Goal: Task Accomplishment & Management: Manage account settings

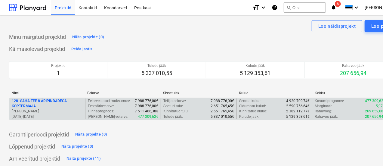
click at [47, 100] on p "128 - SAHA TEE 8 ÄRIPINDADEGA KORTERMAJA" at bounding box center [47, 103] width 71 height 10
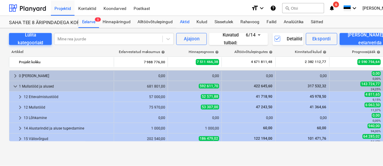
scroll to position [30, 0]
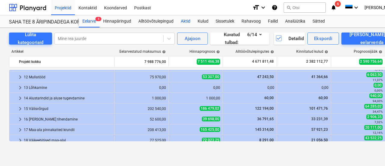
click at [187, 21] on div "Aktid" at bounding box center [185, 21] width 17 height 12
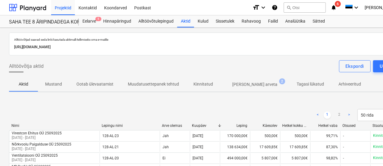
click at [244, 83] on p "[PERSON_NAME] arveta" at bounding box center [254, 84] width 45 height 6
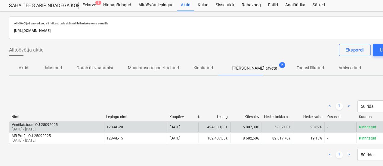
scroll to position [30, 0]
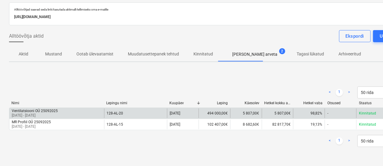
click at [23, 111] on div "Ventilatsiooni OÜ 25092025" at bounding box center [35, 111] width 46 height 4
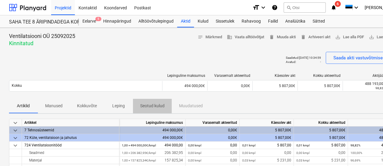
click at [149, 105] on p "Seotud kulud" at bounding box center [152, 106] width 24 height 6
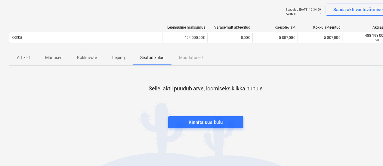
scroll to position [120, 0]
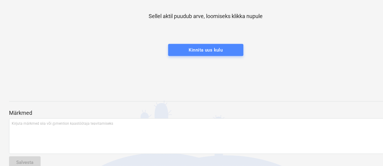
click at [222, 47] on div "Kinnita uus kulu" at bounding box center [206, 50] width 34 height 8
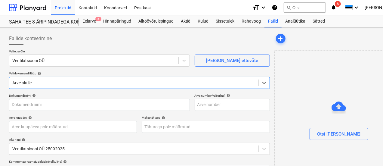
scroll to position [120, 0]
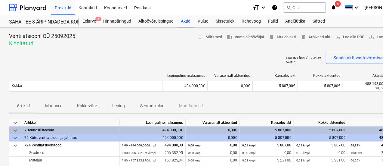
scroll to position [30, 0]
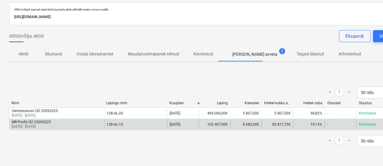
click at [51, 124] on p "[DATE] - [DATE]" at bounding box center [31, 126] width 39 height 5
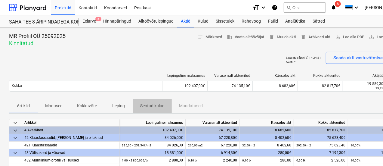
click at [152, 106] on p "Seotud kulud" at bounding box center [152, 106] width 24 height 6
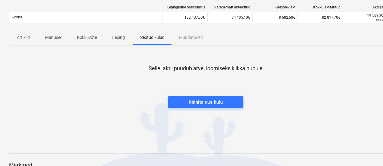
scroll to position [90, 0]
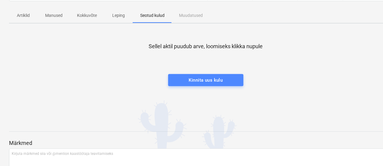
click at [217, 80] on div "Kinnita uus kulu" at bounding box center [206, 80] width 34 height 8
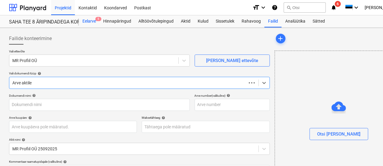
click at [91, 20] on div "Eelarve 5" at bounding box center [89, 21] width 21 height 12
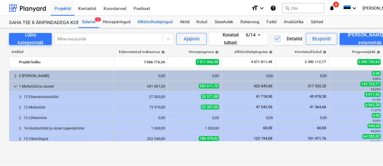
scroll to position [30, 0]
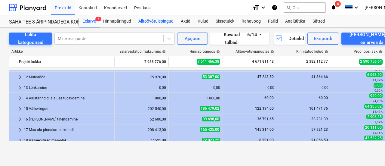
click at [152, 20] on div "Alltöövõtulepingud" at bounding box center [156, 21] width 42 height 12
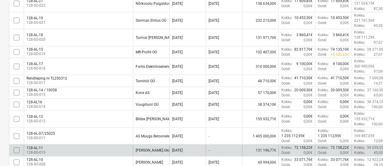
scroll to position [268, 0]
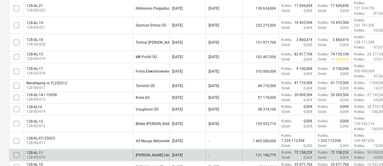
click at [67, 150] on div "128-AL-11 128-SO-010" at bounding box center [78, 155] width 109 height 10
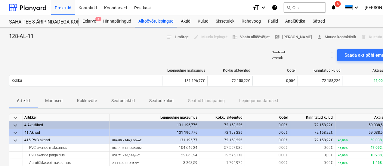
click at [117, 98] on p "Seotud aktid" at bounding box center [122, 100] width 23 height 6
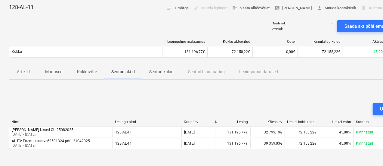
scroll to position [30, 0]
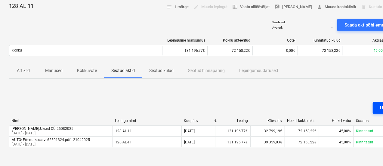
click at [378, 109] on button "Uus akt" at bounding box center [388, 108] width 30 height 12
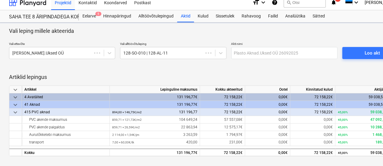
scroll to position [5, 0]
click at [362, 51] on span "Loo akt" at bounding box center [372, 53] width 46 height 8
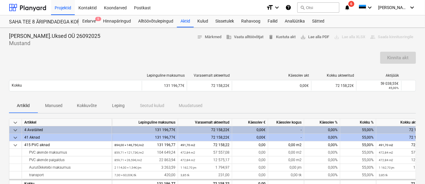
click at [112, 117] on div "[PERSON_NAME].Uksed OÜ 26092025 Mustand notes Märkmed business Vaata alltöövõtj…" at bounding box center [212, 175] width 425 height 294
click at [293, 97] on div "Lepinguline maksumus Varasemalt akteeritud Käesolev akt Kokku akteeritud Aktijä…" at bounding box center [212, 84] width 407 height 30
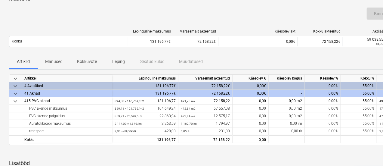
scroll to position [60, 0]
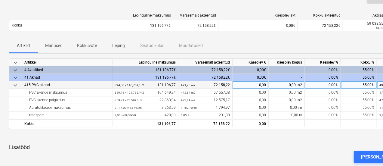
click at [252, 84] on div "0,00" at bounding box center [250, 85] width 36 height 8
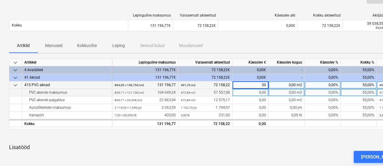
type input "3"
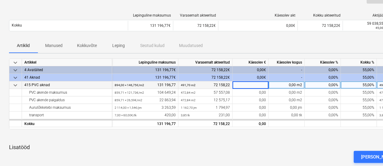
click at [317, 86] on div "0,00%" at bounding box center [323, 85] width 36 height 8
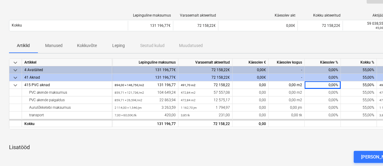
click at [313, 76] on div "0,00%" at bounding box center [323, 78] width 36 height 8
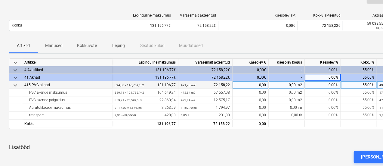
click at [316, 84] on div "0,00%" at bounding box center [323, 85] width 36 height 8
type input "30"
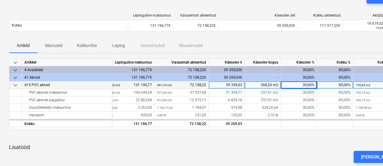
scroll to position [0, 19]
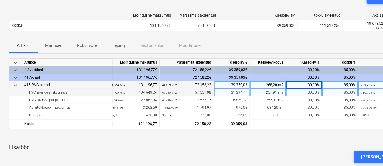
click at [238, 90] on div "31 394,77" at bounding box center [232, 93] width 36 height 8
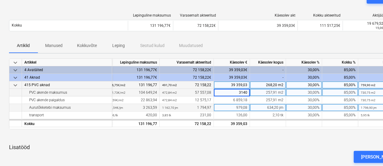
type input "31400"
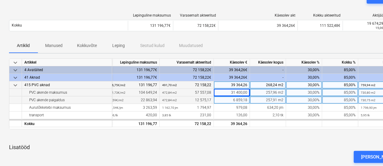
click at [223, 99] on div "6 859,18" at bounding box center [232, 100] width 36 height 8
type input "6900"
click at [232, 100] on div "6 900,00" at bounding box center [232, 100] width 36 height 8
type input "6887"
click at [235, 100] on div "6 887,00" at bounding box center [232, 100] width 36 height 8
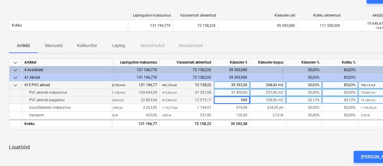
type input "6900"
click at [236, 99] on div "6 900,00" at bounding box center [232, 100] width 36 height 8
type input "7"
click at [243, 93] on div "31 400,00" at bounding box center [232, 93] width 36 height 8
type input "32000"
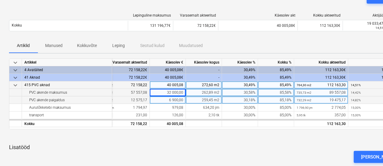
scroll to position [0, 28]
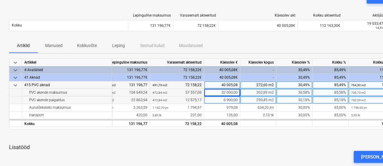
click at [225, 94] on div "32 000,00" at bounding box center [222, 93] width 36 height 8
type input "31800"
click at [219, 98] on div "6 900,00" at bounding box center [222, 100] width 36 height 8
type input "6965"
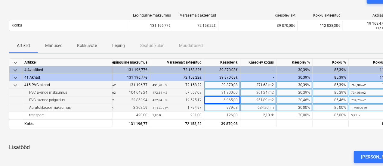
click at [234, 107] on div "979,08" at bounding box center [222, 108] width 36 height 8
type input "100"
click at [233, 105] on div "100,00" at bounding box center [222, 108] width 36 height 8
type input "1000"
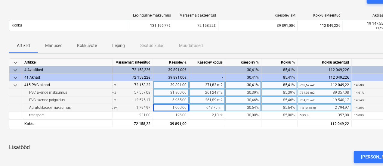
scroll to position [0, 83]
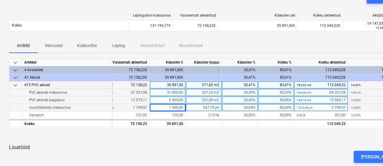
click at [181, 107] on div "1 000,00" at bounding box center [168, 108] width 36 height 8
click at [243, 106] on div "30,64%" at bounding box center [240, 108] width 36 height 8
type input "30"
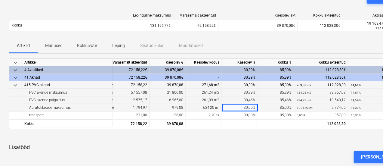
click at [247, 92] on div "30,39%" at bounding box center [240, 93] width 36 height 8
click at [235, 91] on div "30,39%" at bounding box center [240, 93] width 36 height 8
click at [162, 91] on div "31 800,00" at bounding box center [168, 93] width 36 height 8
click at [170, 93] on div "31 800,00" at bounding box center [168, 93] width 36 height 8
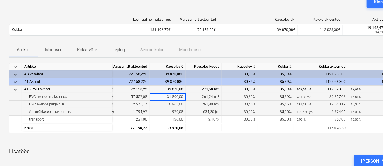
scroll to position [60, 0]
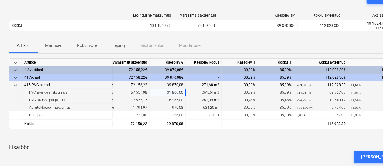
click at [173, 91] on div "31 800,00" at bounding box center [168, 93] width 36 height 8
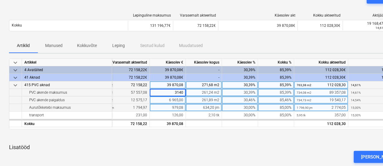
type input "31400"
click at [174, 91] on div "31 400,00" at bounding box center [168, 93] width 36 height 8
type input "31600"
click at [182, 94] on div "31 600,00" at bounding box center [168, 93] width 36 height 8
click at [175, 101] on div "6 965,00" at bounding box center [168, 100] width 36 height 8
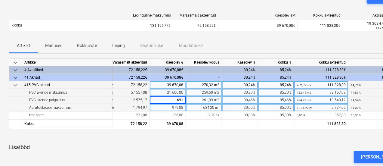
type input "6912"
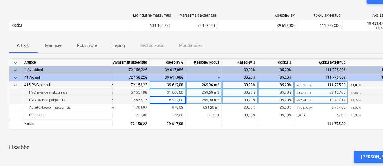
click at [176, 100] on div "6 912,00" at bounding box center [168, 100] width 36 height 8
type input "6969"
click at [170, 99] on div "6 969,00" at bounding box center [168, 100] width 36 height 8
type input "7000"
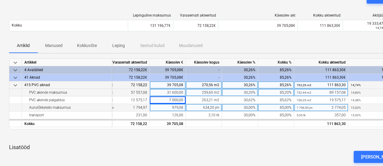
click at [178, 107] on div "979,08" at bounding box center [168, 108] width 36 height 8
type input "970"
click at [173, 104] on div "970,00" at bounding box center [168, 108] width 36 height 8
type input "994,96"
click at [174, 109] on div "994,96" at bounding box center [168, 108] width 36 height 8
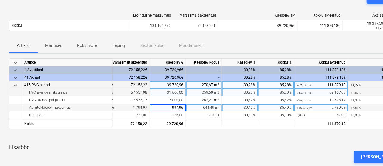
click at [177, 107] on input "994,96" at bounding box center [168, 107] width 36 height 7
type input "995,96"
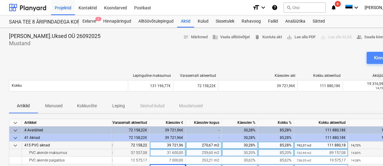
click at [375, 57] on div "Kinnita akt" at bounding box center [384, 58] width 21 height 8
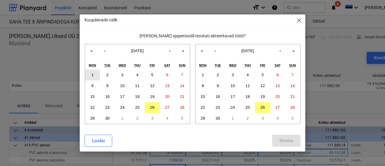
click at [91, 75] on button "1" at bounding box center [92, 74] width 15 height 11
click at [152, 106] on abbr "26" at bounding box center [152, 107] width 5 height 5
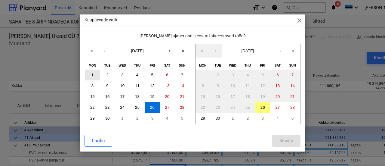
click at [95, 75] on button "1" at bounding box center [92, 74] width 15 height 11
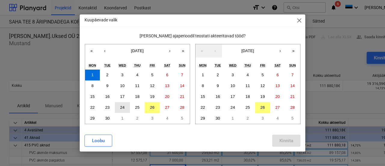
click at [121, 106] on abbr "24" at bounding box center [122, 107] width 5 height 5
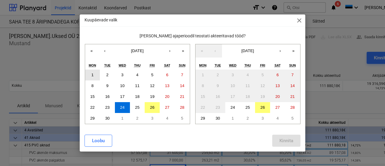
click at [96, 76] on button "1" at bounding box center [92, 74] width 15 height 11
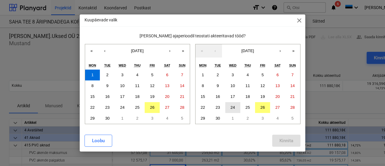
click at [235, 108] on button "24" at bounding box center [232, 107] width 15 height 11
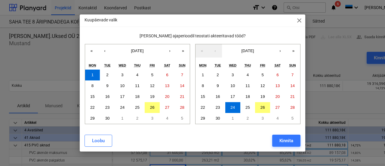
click at [291, 140] on div "Kinnita" at bounding box center [286, 141] width 14 height 8
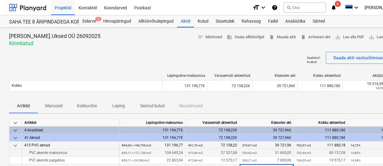
click at [143, 106] on p "Seotud kulud" at bounding box center [152, 106] width 24 height 6
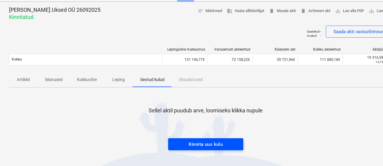
scroll to position [30, 0]
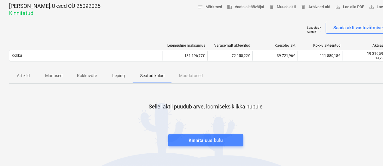
click at [191, 140] on div "Kinnita uus kulu" at bounding box center [206, 140] width 34 height 8
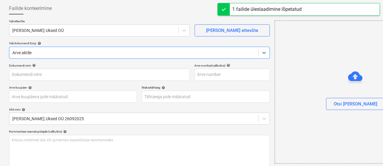
type input "32502751.pdf"
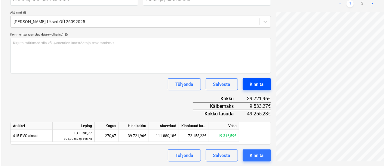
scroll to position [235, 110]
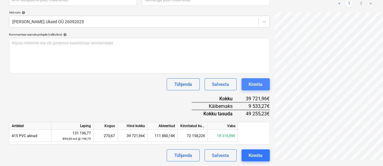
click at [241, 82] on button "Kinnita" at bounding box center [255, 84] width 28 height 12
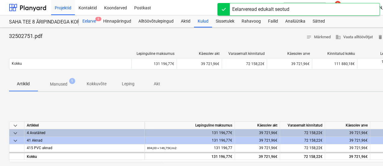
click at [84, 19] on div "Eelarve 5" at bounding box center [89, 21] width 21 height 12
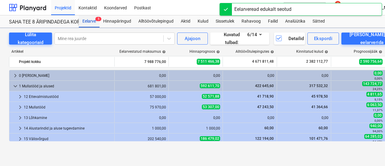
scroll to position [30, 0]
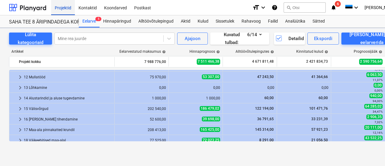
click at [65, 6] on div "Projektid" at bounding box center [63, 7] width 24 height 15
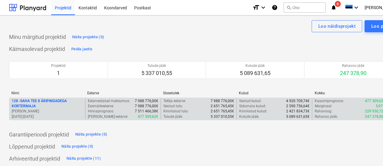
click at [30, 102] on p "128 - SAHA TEE 8 ÄRIPINDADEGA KORTERMAJA" at bounding box center [47, 103] width 71 height 10
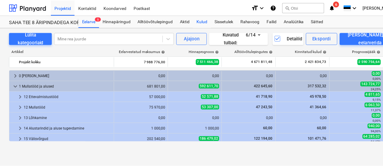
scroll to position [30, 0]
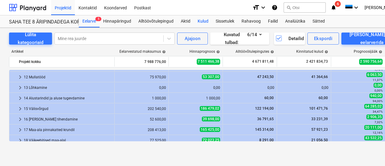
click at [200, 20] on div "Kulud" at bounding box center [203, 21] width 18 height 12
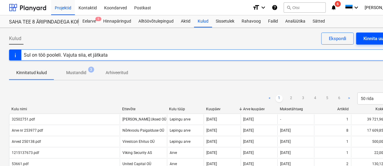
click at [366, 38] on div "Kinnita uus kulu" at bounding box center [379, 39] width 32 height 8
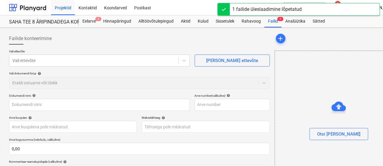
type input "Juhtimiskulud_128_082025.pdf"
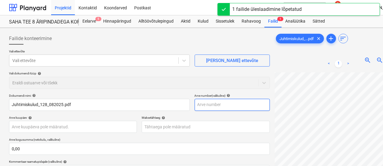
click at [227, 105] on div "Failide konteerimine Vali ettevõte Vali ettevõte [PERSON_NAME] uus ettevõte Val…" at bounding box center [206, 141] width 398 height 223
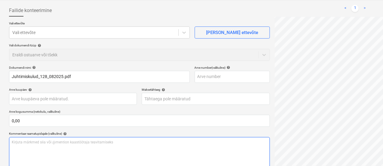
scroll to position [60, 0]
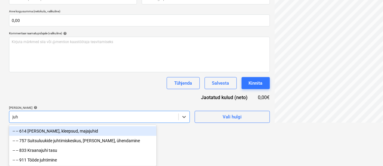
scroll to position [109, 0]
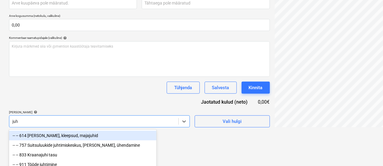
type input "juht"
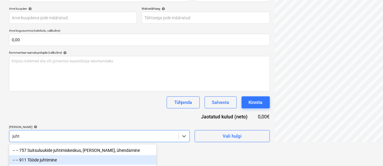
click at [103, 158] on div "-- -- 911 Tööde juhtimine" at bounding box center [82, 160] width 147 height 10
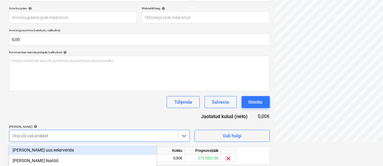
click at [108, 107] on div "Dokumendi nimi help Juhtimiskulud_128_082025.pdf Arve number (valikuline) help …" at bounding box center [139, 82] width 261 height 197
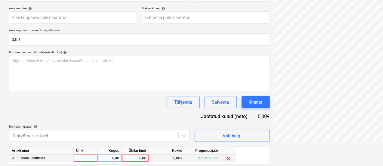
click at [132, 158] on div "0,00" at bounding box center [135, 158] width 22 height 8
type input "12055,7"
click at [110, 109] on div "Dokumendi nimi help Juhtimiskulud_128_082025.pdf Arve number (valikuline) help …" at bounding box center [139, 82] width 261 height 197
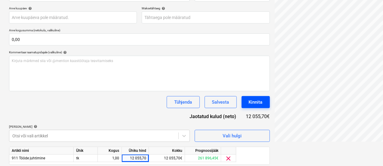
click at [249, 101] on div "Kinnita" at bounding box center [256, 102] width 14 height 8
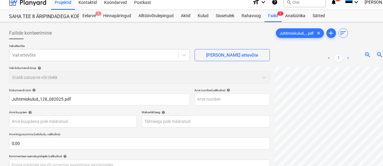
scroll to position [0, 0]
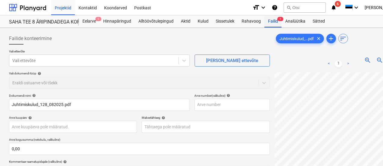
click at [275, 21] on div "Failid 1" at bounding box center [272, 21] width 17 height 12
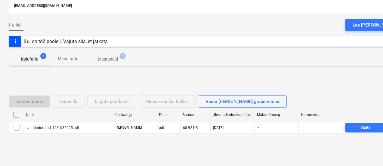
scroll to position [46, 0]
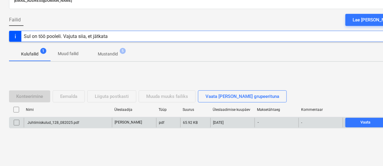
click at [18, 120] on input "checkbox" at bounding box center [17, 123] width 10 height 10
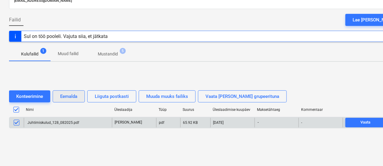
click at [61, 91] on button "Eemalda" at bounding box center [69, 96] width 32 height 12
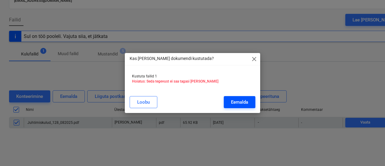
click at [237, 103] on div "Eemalda" at bounding box center [239, 102] width 17 height 8
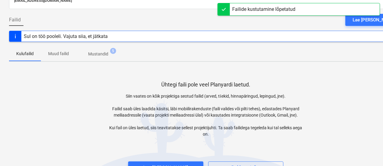
scroll to position [0, 0]
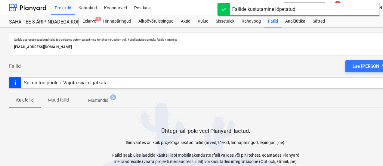
click at [70, 83] on div "Sul on töö pooleli. Vajuta siia, et jätkata" at bounding box center [66, 83] width 84 height 6
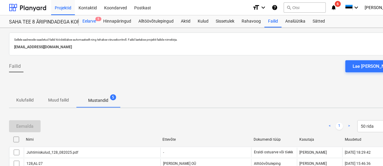
click at [84, 20] on div "Eelarve 5" at bounding box center [89, 21] width 21 height 12
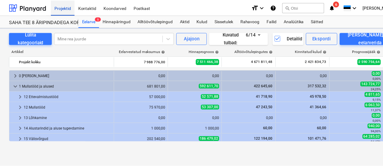
scroll to position [30, 0]
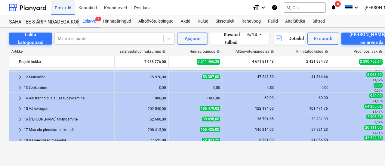
click at [66, 9] on div "Projektid" at bounding box center [63, 7] width 24 height 15
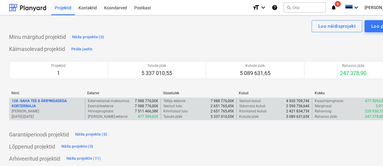
click at [42, 98] on p "128 - SAHA TEE 8 ÄRIPINDADEGA KORTERMAJA" at bounding box center [47, 103] width 71 height 10
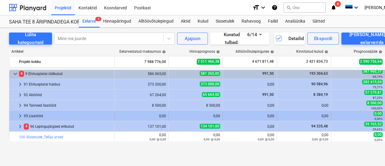
scroll to position [465, 0]
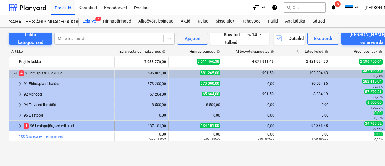
click at [19, 123] on span "keyboard_arrow_right" at bounding box center [20, 125] width 7 height 7
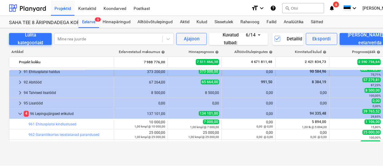
scroll to position [447, 0]
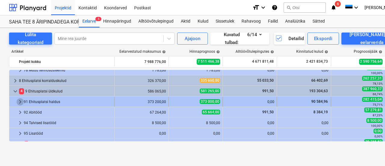
click at [21, 101] on span "keyboard_arrow_right" at bounding box center [20, 101] width 7 height 7
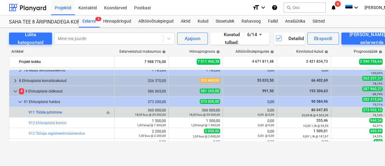
click at [47, 113] on link "911 Tööde juhtimine" at bounding box center [45, 112] width 33 height 4
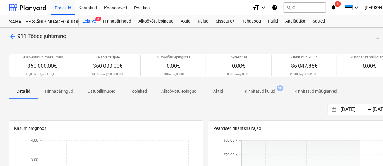
click at [269, 89] on p "Kinnitatud kulud" at bounding box center [259, 91] width 31 height 6
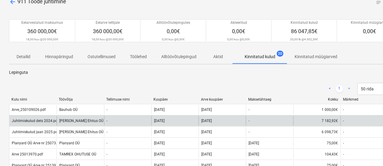
scroll to position [60, 0]
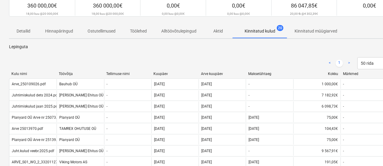
click at [210, 73] on div "Arve kuupäev" at bounding box center [222, 74] width 43 height 4
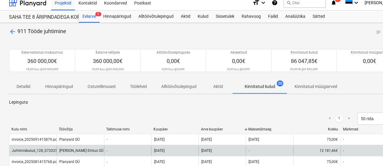
scroll to position [0, 0]
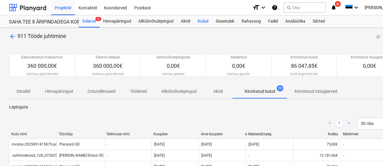
click at [196, 21] on div "Kulud" at bounding box center [203, 21] width 18 height 12
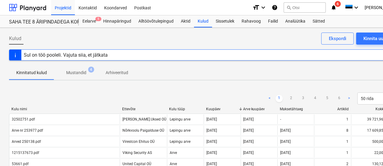
click at [58, 52] on div "Sul on töö pooleli. Vajuta siia, et jätkata" at bounding box center [66, 55] width 84 height 6
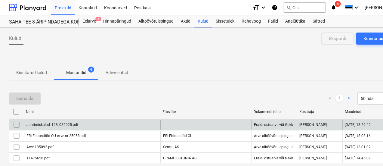
click at [44, 122] on div "Juhtimiskulud_128_082025.pdf" at bounding box center [92, 125] width 137 height 10
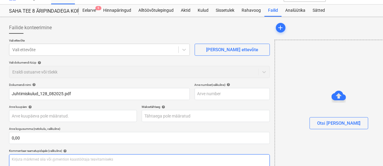
scroll to position [9, 0]
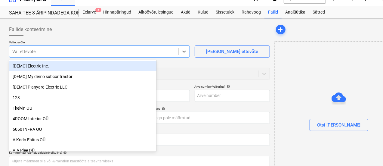
click at [40, 49] on div at bounding box center [93, 51] width 163 height 6
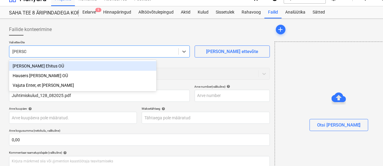
type input "hausers"
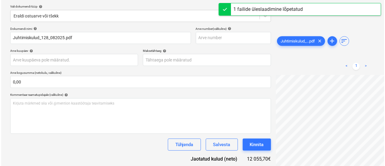
scroll to position [129, 0]
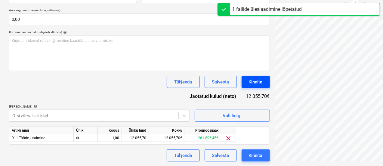
click at [241, 81] on button "Kinnita" at bounding box center [255, 82] width 28 height 12
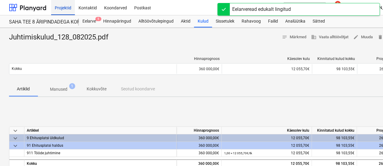
click at [58, 6] on div "Projektid" at bounding box center [63, 7] width 24 height 15
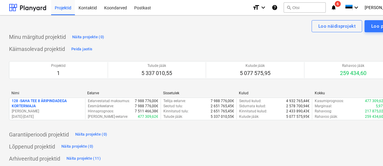
scroll to position [2, 0]
